Goal: Learn about a topic

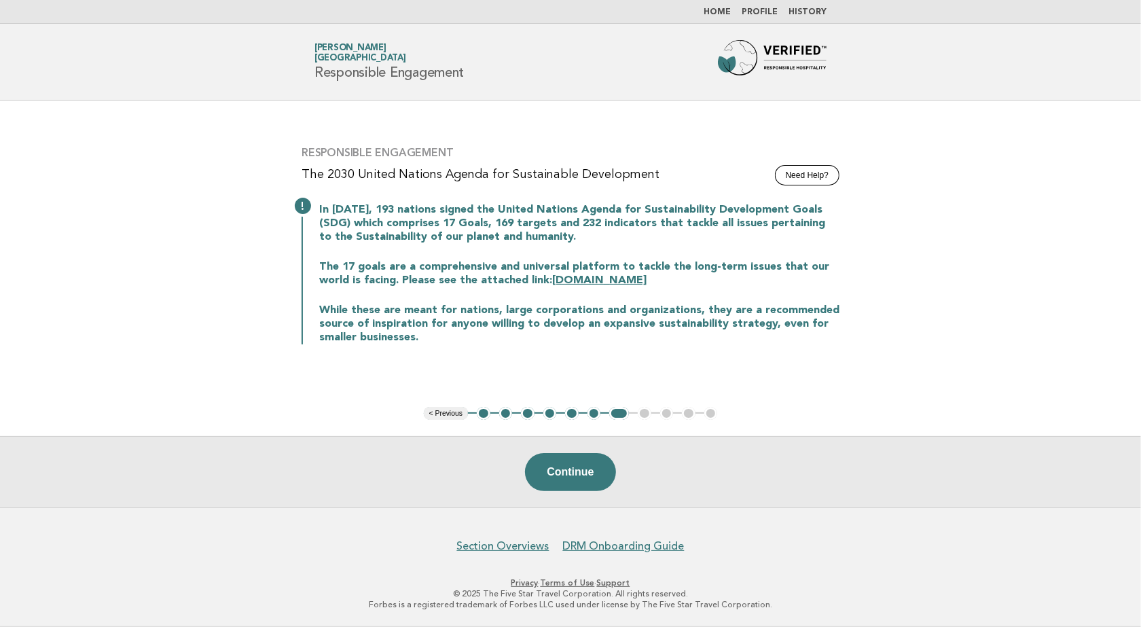
click at [575, 284] on link "[DOMAIN_NAME]" at bounding box center [599, 280] width 94 height 11
click at [641, 414] on ul "< Previous 1 2 3 4 5 6 7 8 9 10 11" at bounding box center [571, 414] width 294 height 14
click at [582, 465] on button "Continue" at bounding box center [570, 472] width 90 height 38
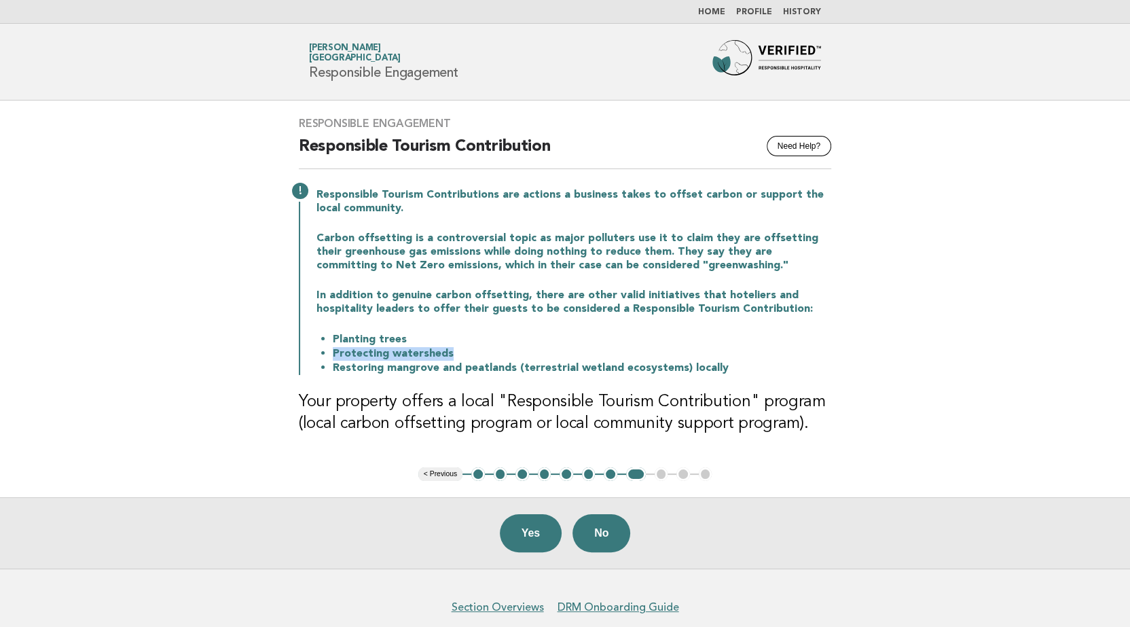
drag, startPoint x: 393, startPoint y: 350, endPoint x: 332, endPoint y: 355, distance: 61.3
click at [333, 355] on li "Protecting watersheds" at bounding box center [582, 353] width 498 height 14
drag, startPoint x: 332, startPoint y: 355, endPoint x: 342, endPoint y: 357, distance: 9.9
copy li "Protecting watersheds"
